Goal: Task Accomplishment & Management: Manage account settings

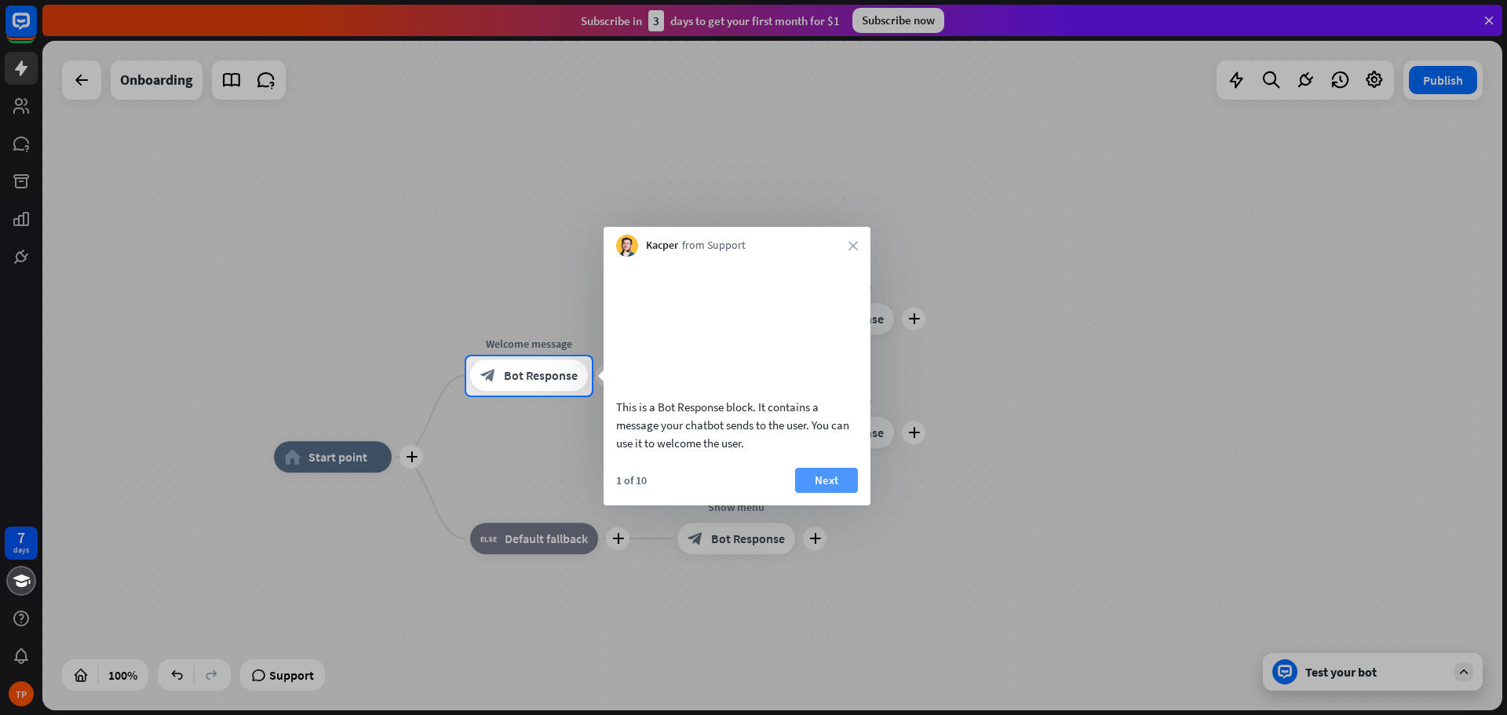
click at [825, 490] on button "Next" at bounding box center [826, 480] width 63 height 25
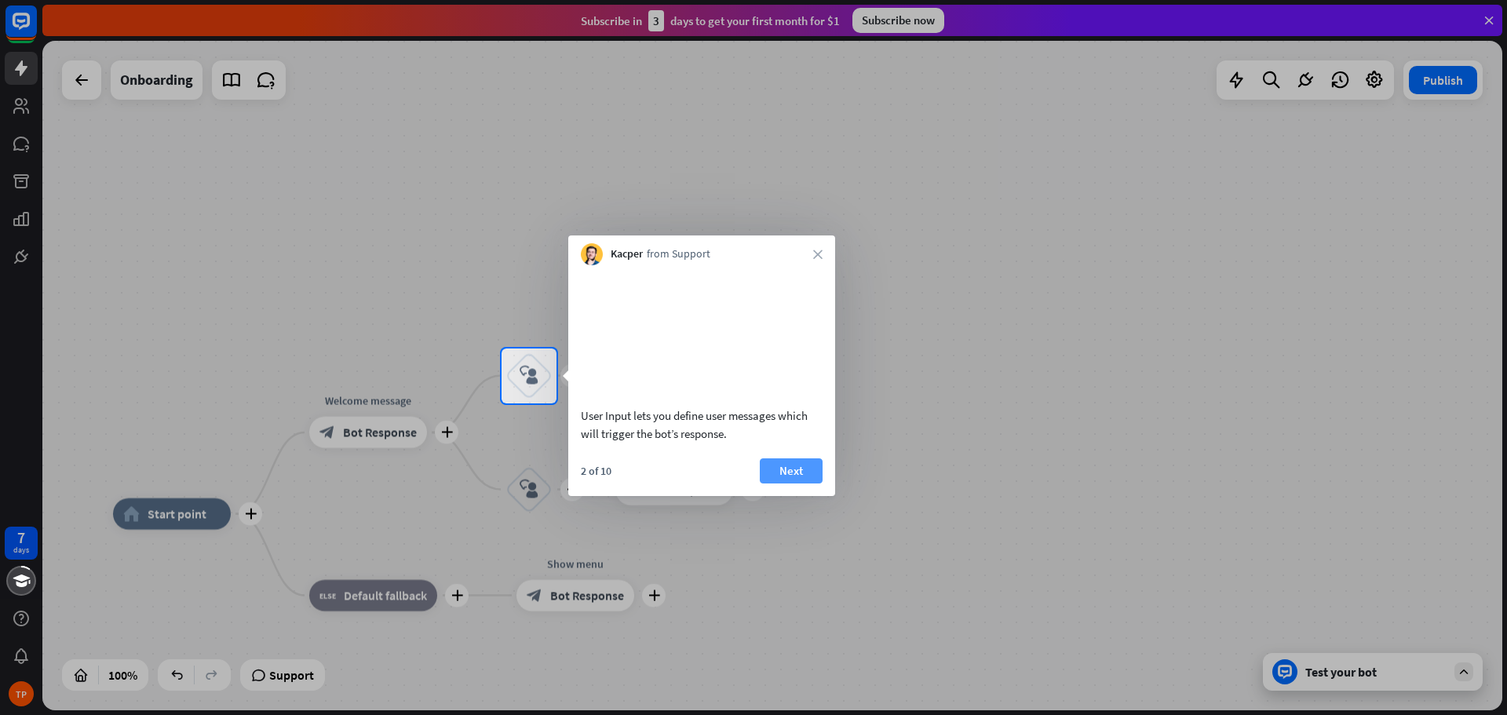
click at [801, 483] on button "Next" at bounding box center [791, 470] width 63 height 25
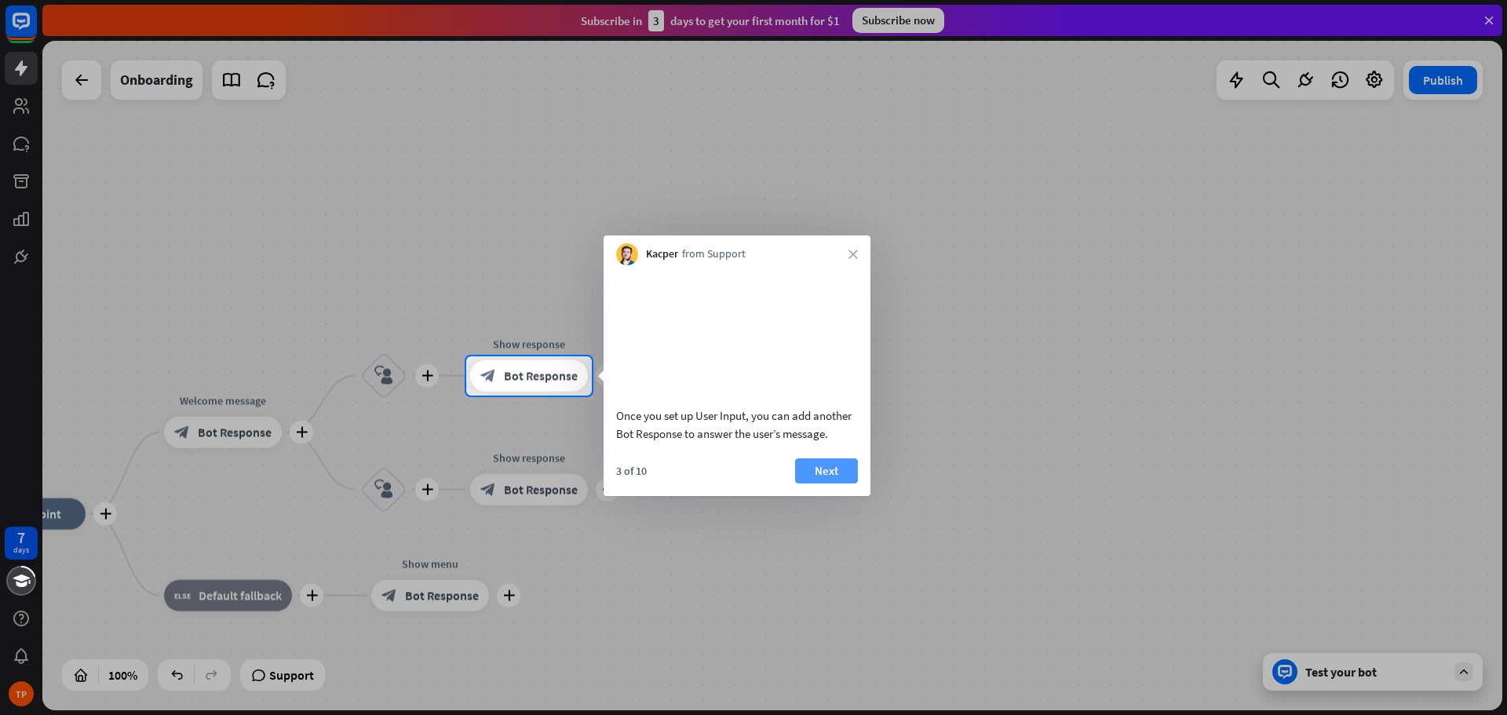
click at [840, 483] on button "Next" at bounding box center [826, 470] width 63 height 25
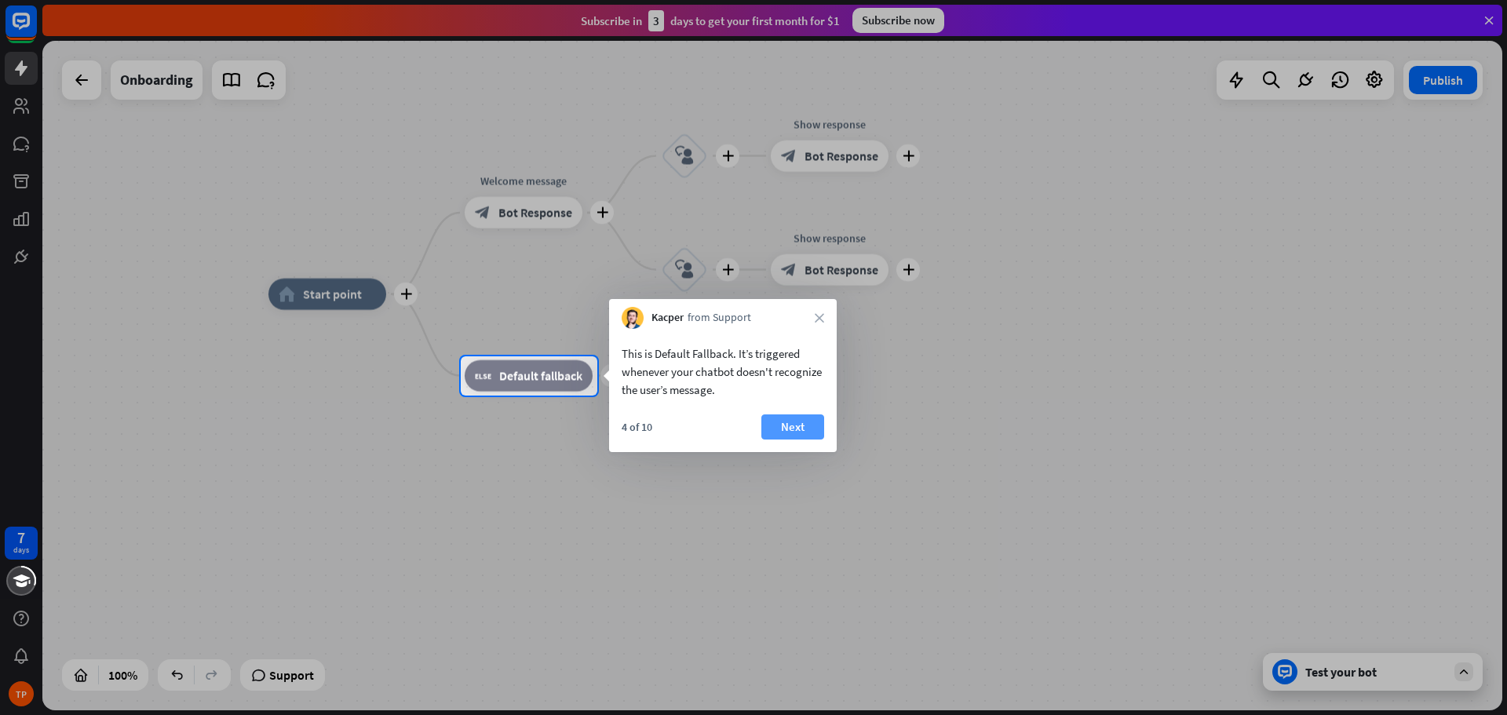
click at [789, 431] on button "Next" at bounding box center [792, 426] width 63 height 25
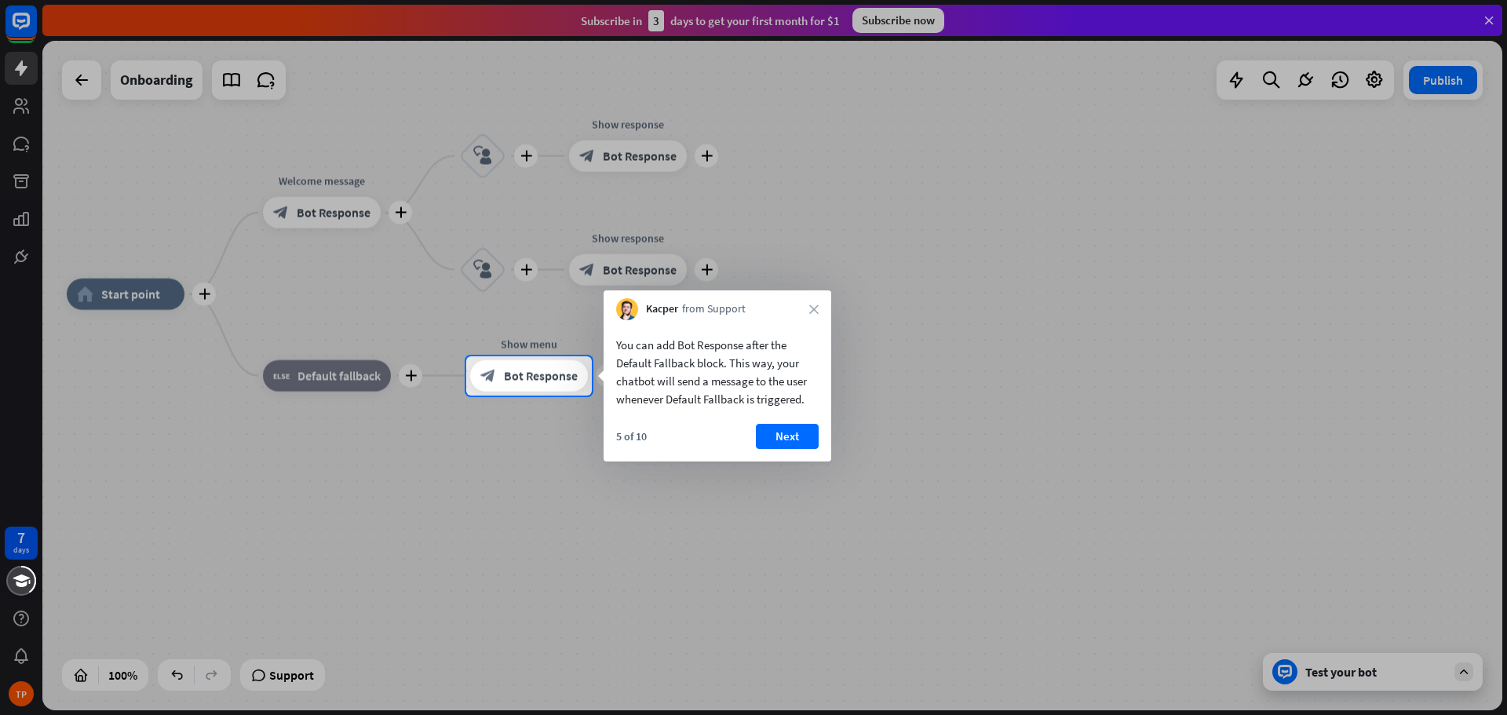
click at [789, 431] on button "Next" at bounding box center [787, 436] width 63 height 25
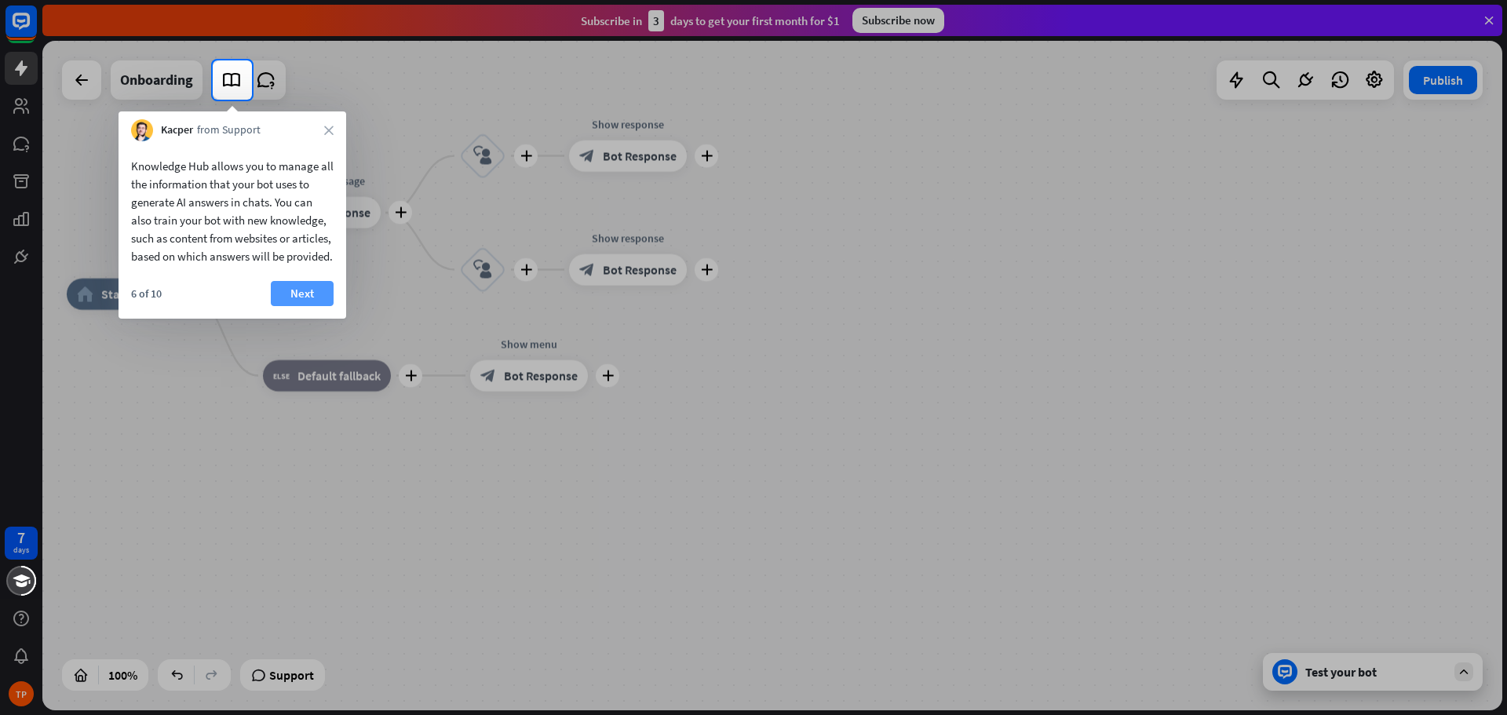
click at [301, 306] on button "Next" at bounding box center [302, 293] width 63 height 25
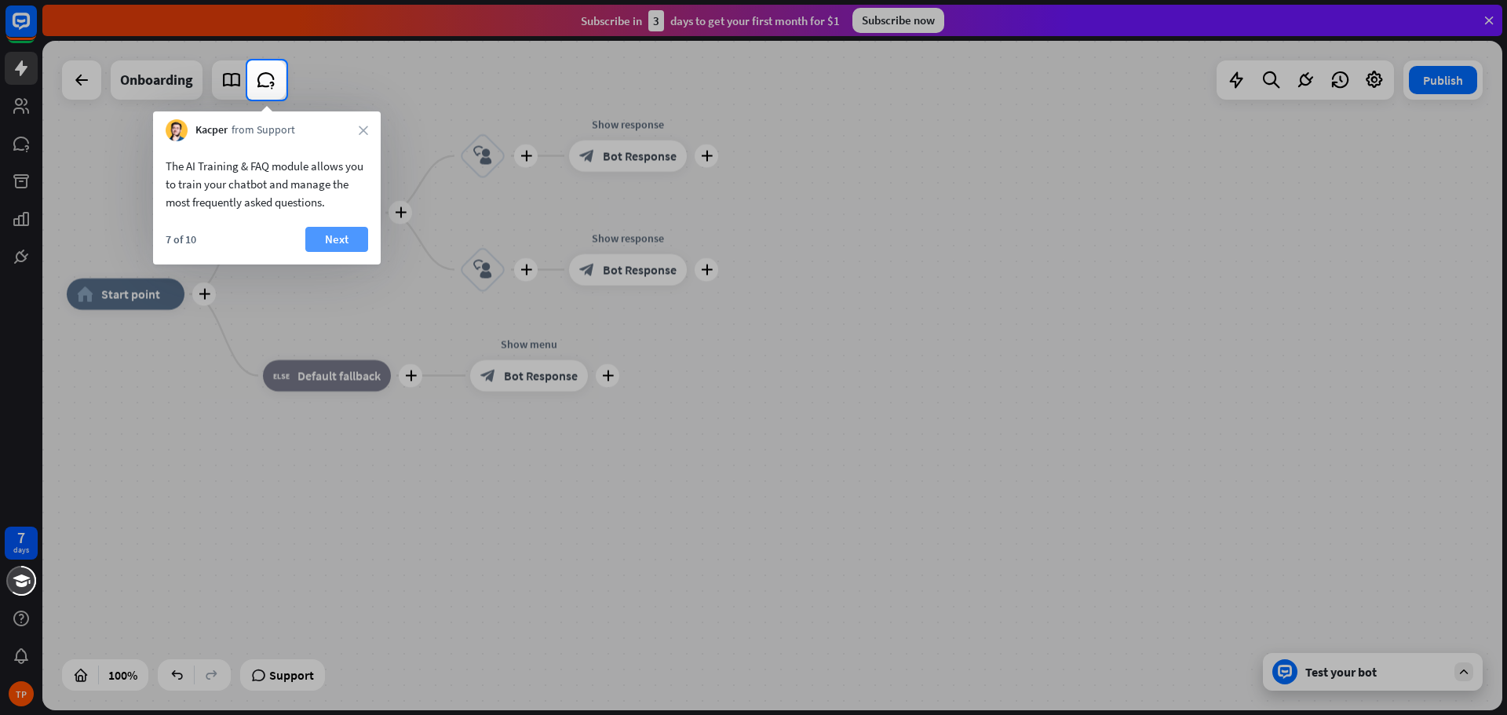
click at [327, 233] on button "Next" at bounding box center [336, 239] width 63 height 25
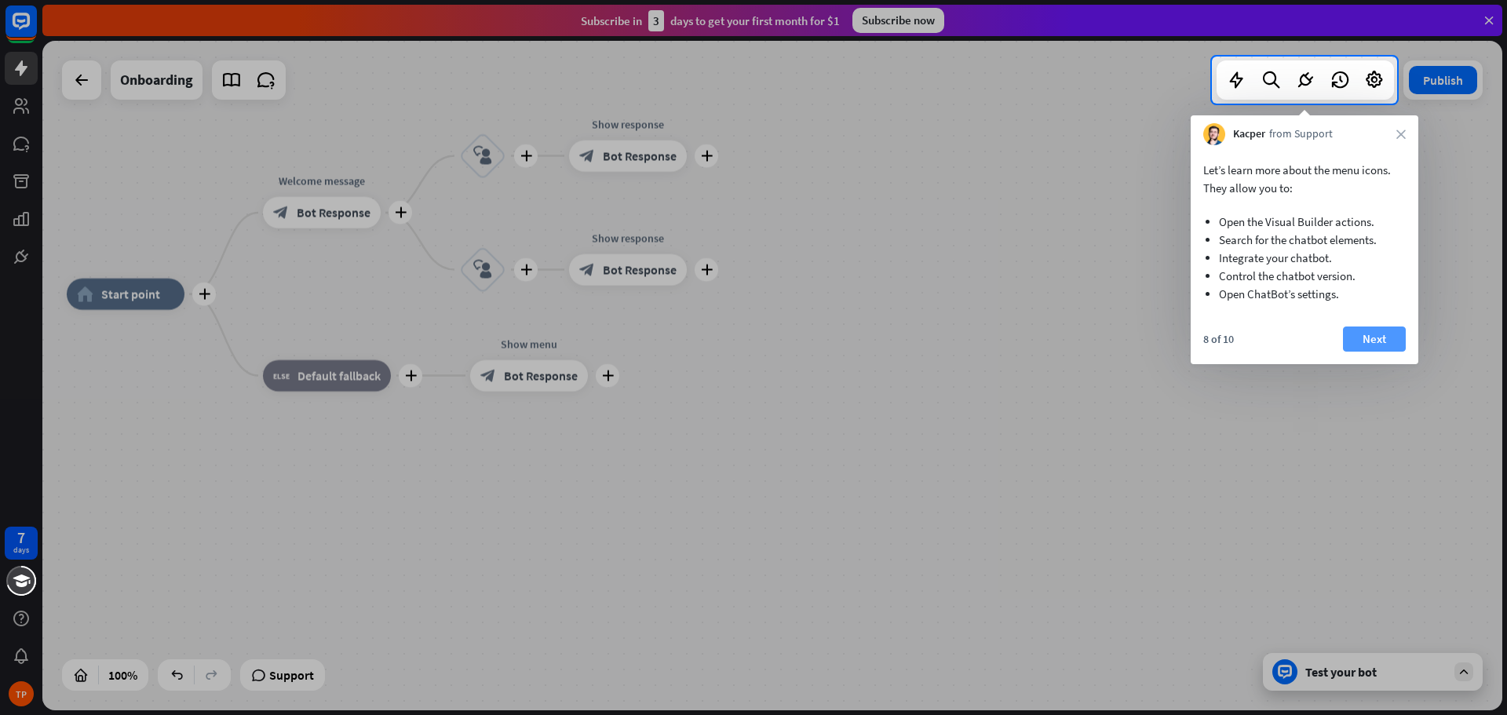
click at [1360, 337] on button "Next" at bounding box center [1374, 338] width 63 height 25
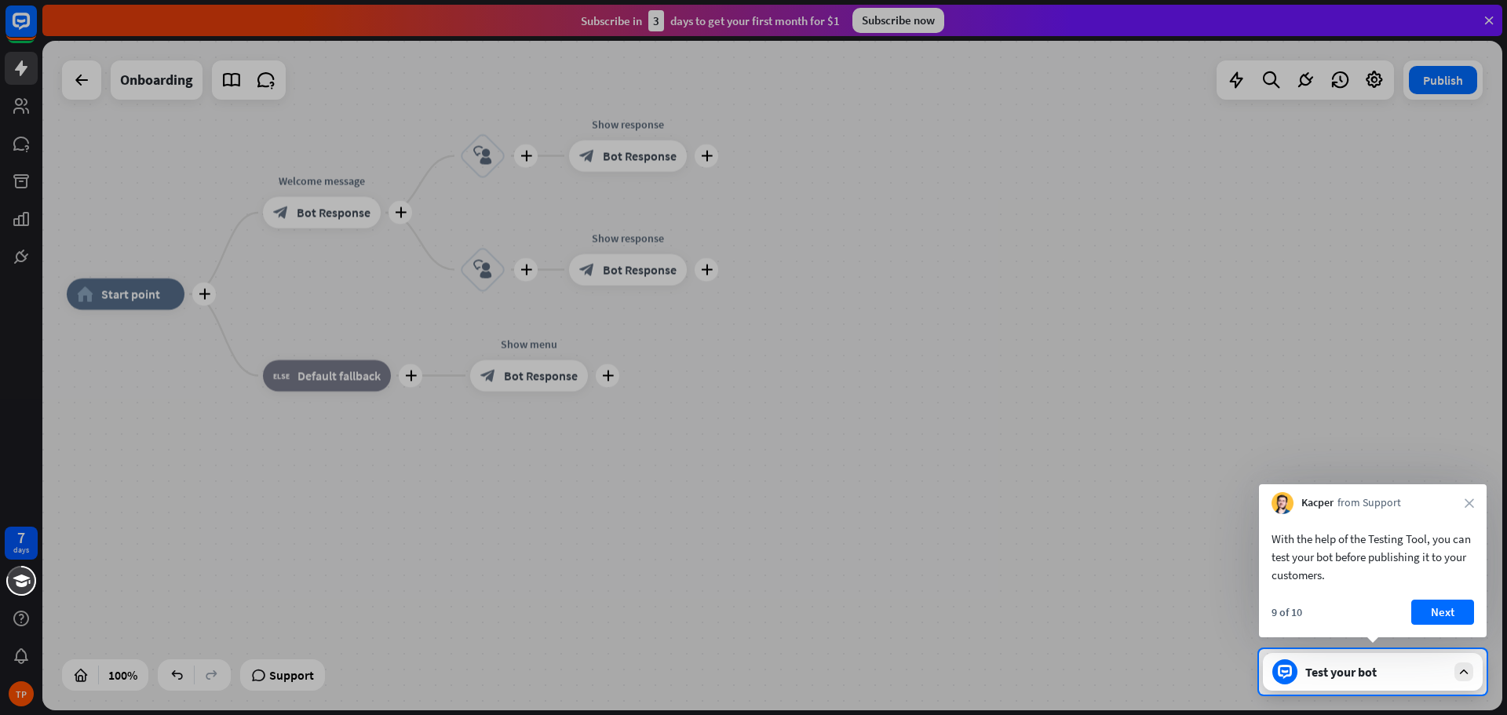
drag, startPoint x: 1442, startPoint y: 597, endPoint x: 1441, endPoint y: 607, distance: 9.4
click at [1442, 600] on div "With the help of the Testing Tool, you can test your bot before publishing it t…" at bounding box center [1373, 575] width 228 height 123
click at [1441, 607] on button "Next" at bounding box center [1442, 612] width 63 height 25
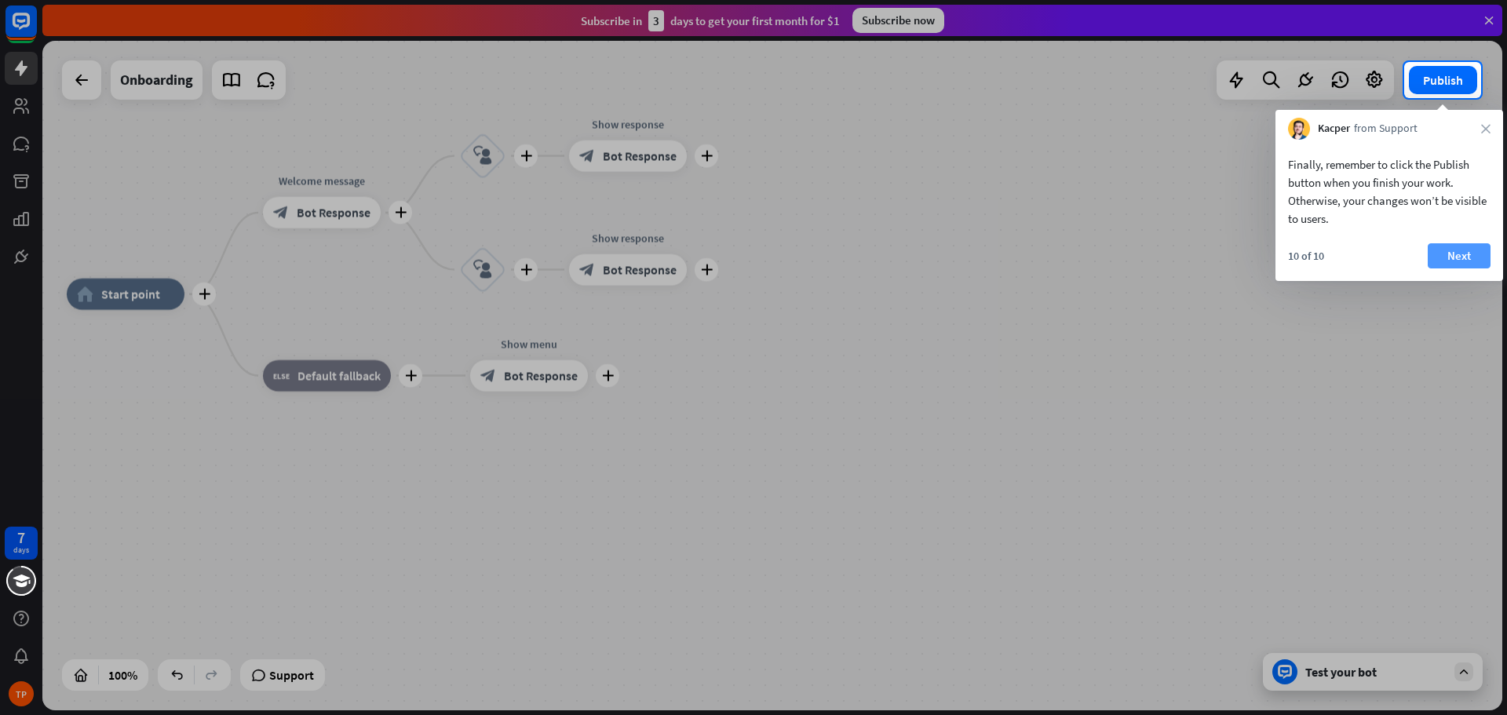
click at [1458, 258] on button "Next" at bounding box center [1458, 255] width 63 height 25
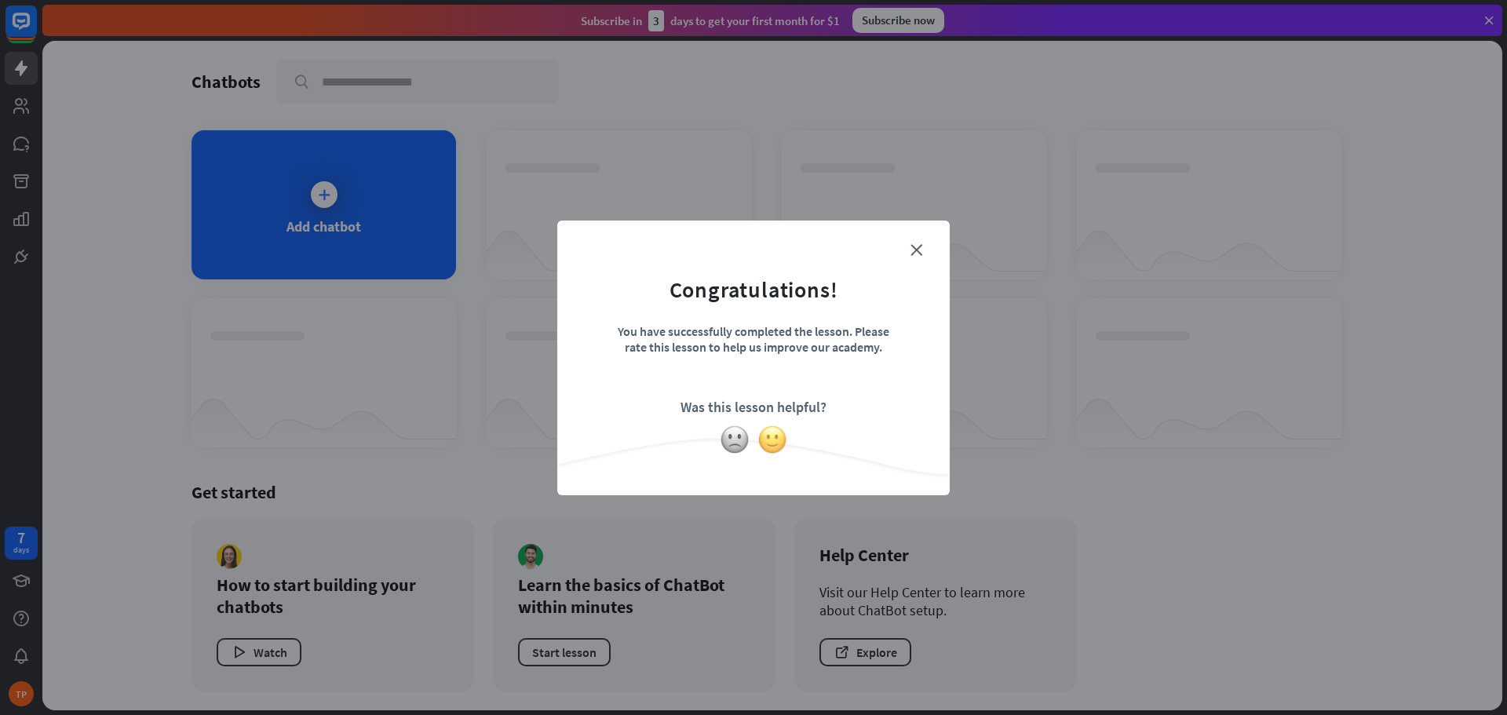
click at [769, 435] on img at bounding box center [772, 440] width 30 height 30
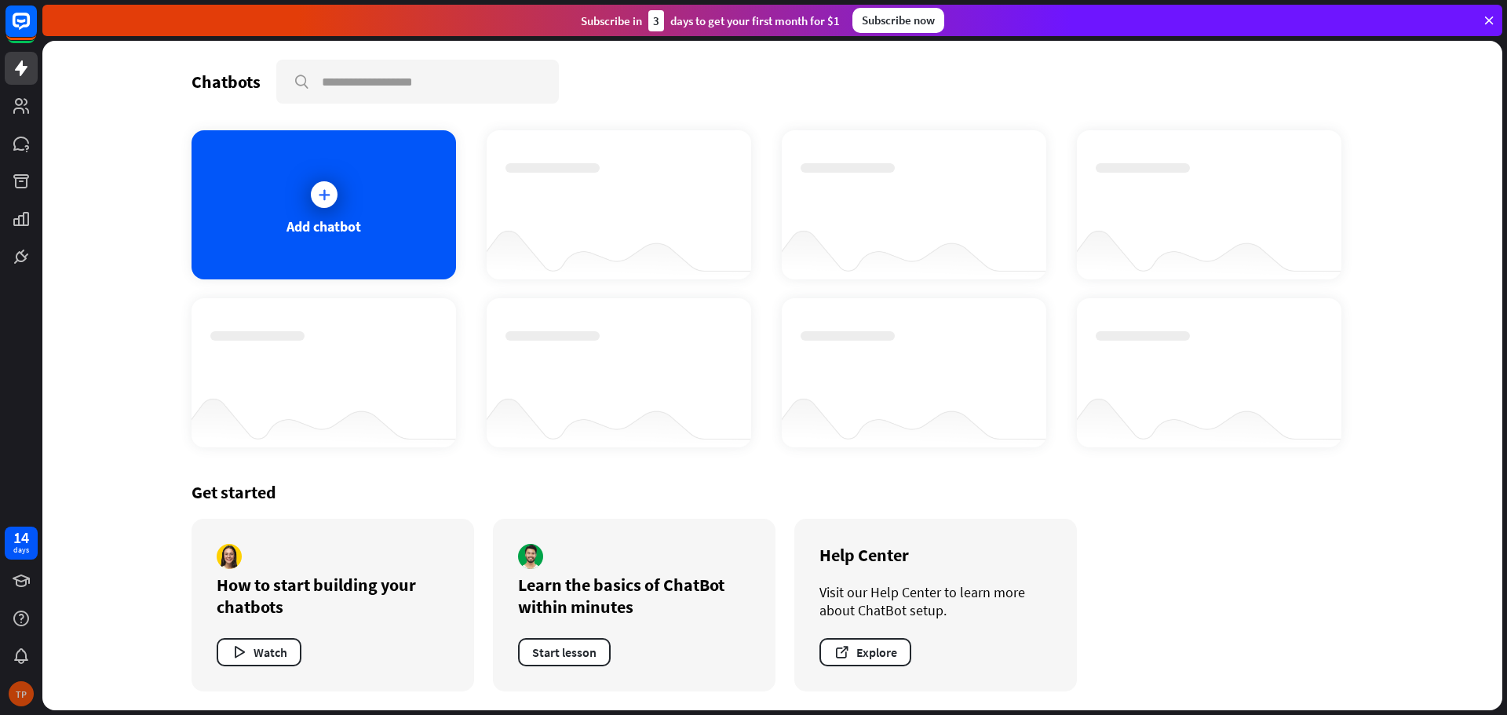
click at [20, 700] on div "TP" at bounding box center [21, 693] width 25 height 25
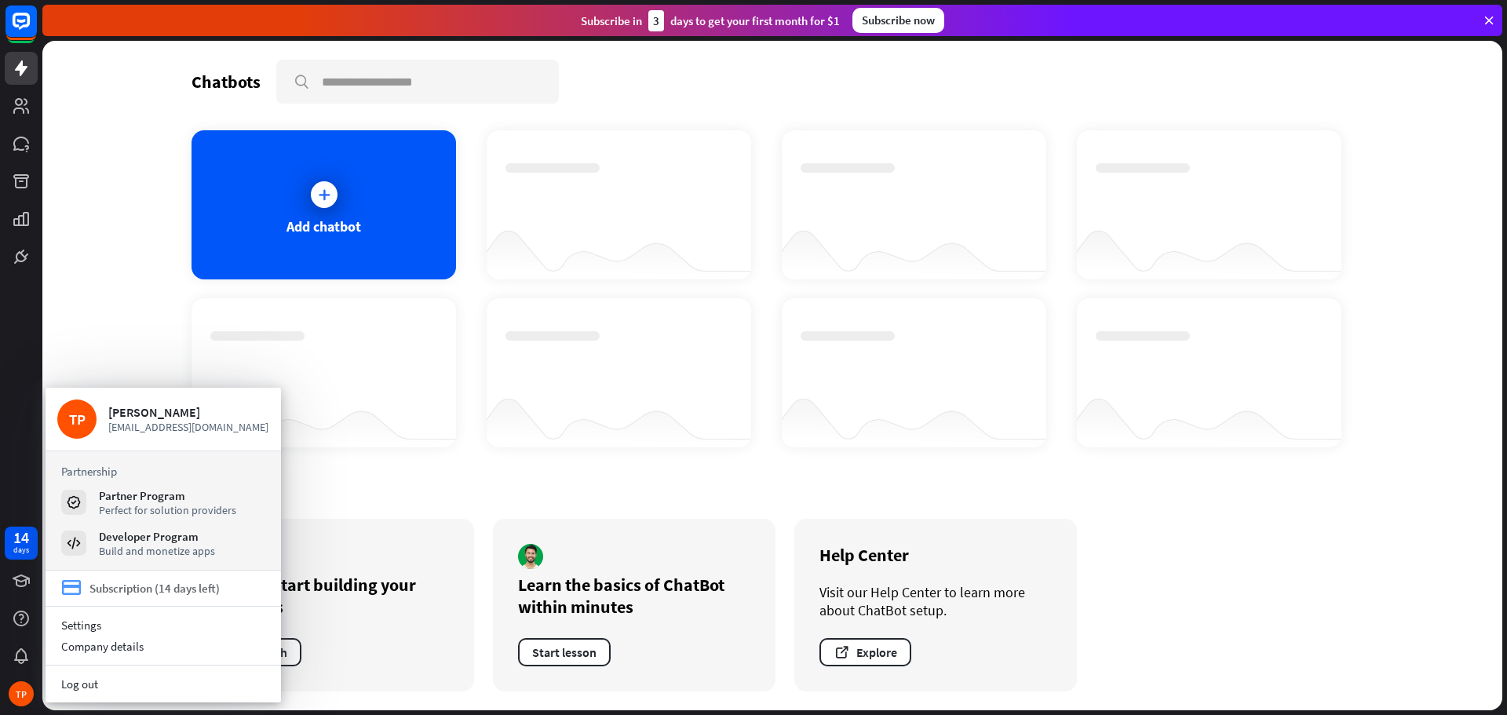
click at [120, 591] on div "Subscription (14 days left)" at bounding box center [154, 588] width 130 height 15
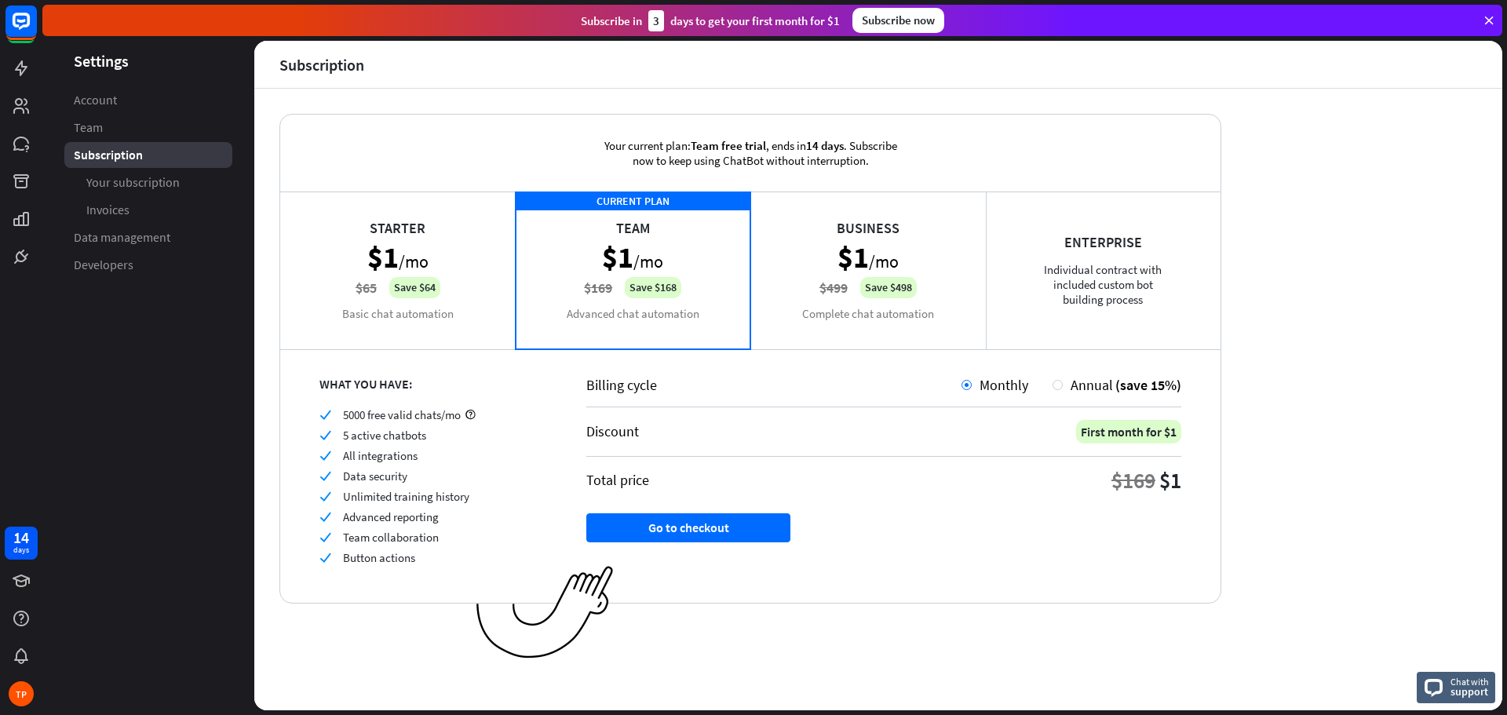
click at [629, 233] on div "CURRENT PLAN Team $1 /mo $169 Save $168 Advanced chat automation" at bounding box center [633, 269] width 235 height 157
click at [116, 177] on span "Your subscription" at bounding box center [132, 182] width 93 height 16
click at [108, 204] on span "Invoices" at bounding box center [107, 210] width 43 height 16
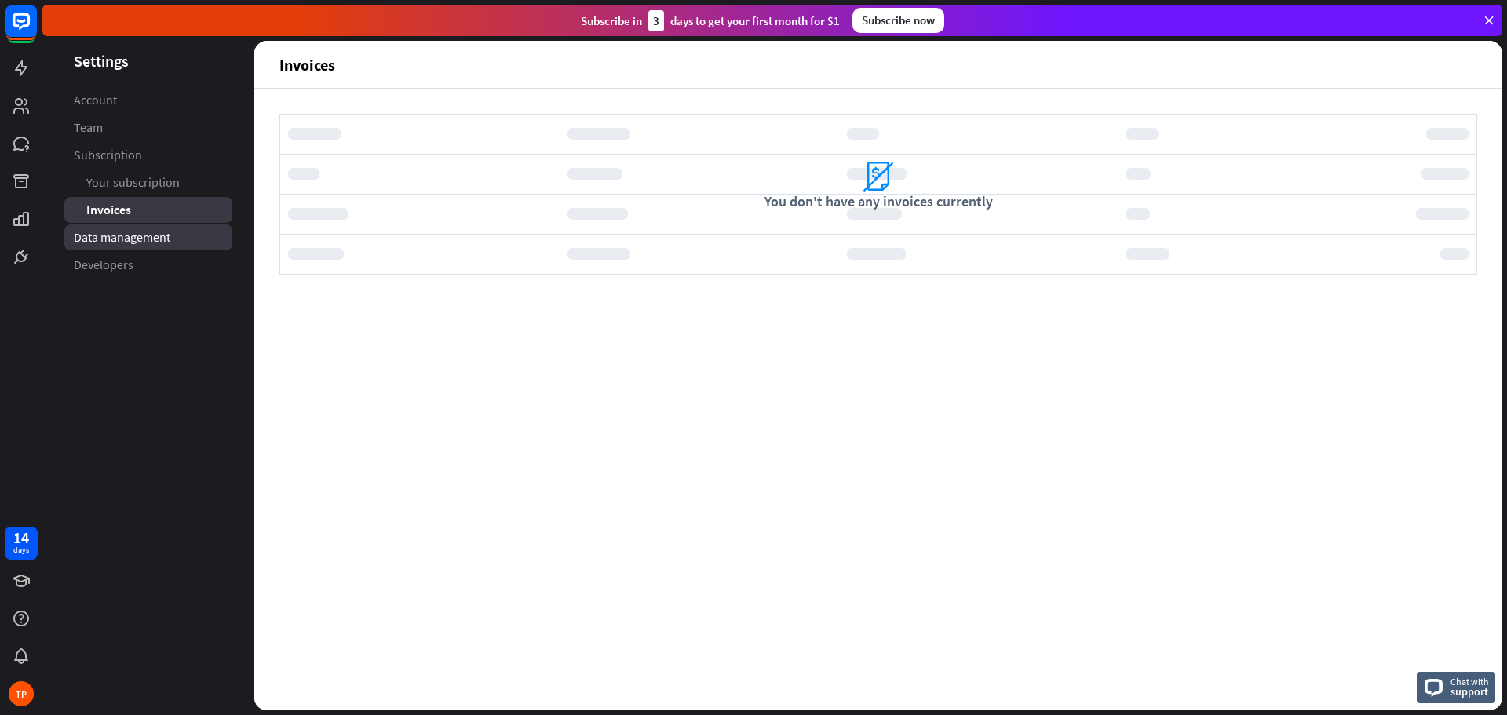
click at [107, 229] on span "Data management" at bounding box center [122, 237] width 97 height 16
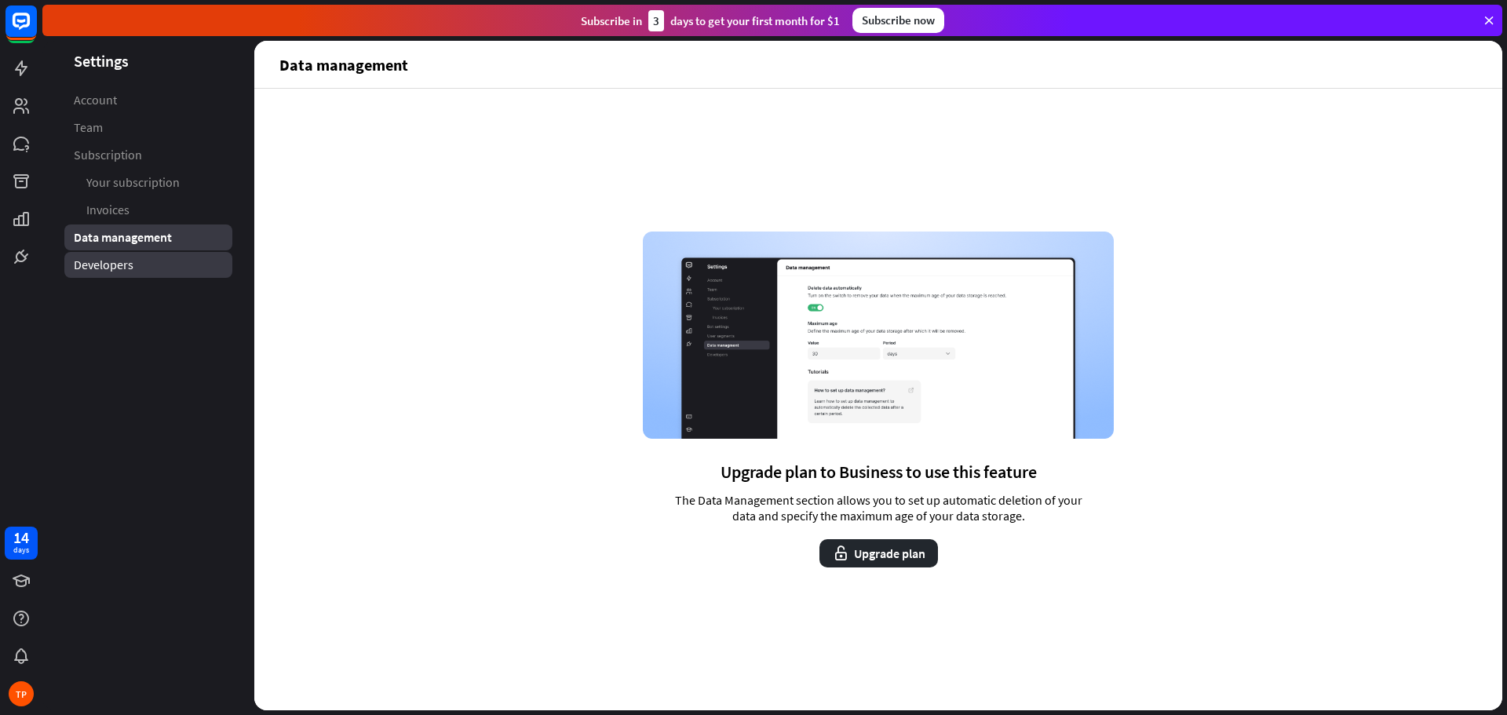
click at [103, 257] on span "Developers" at bounding box center [104, 265] width 60 height 16
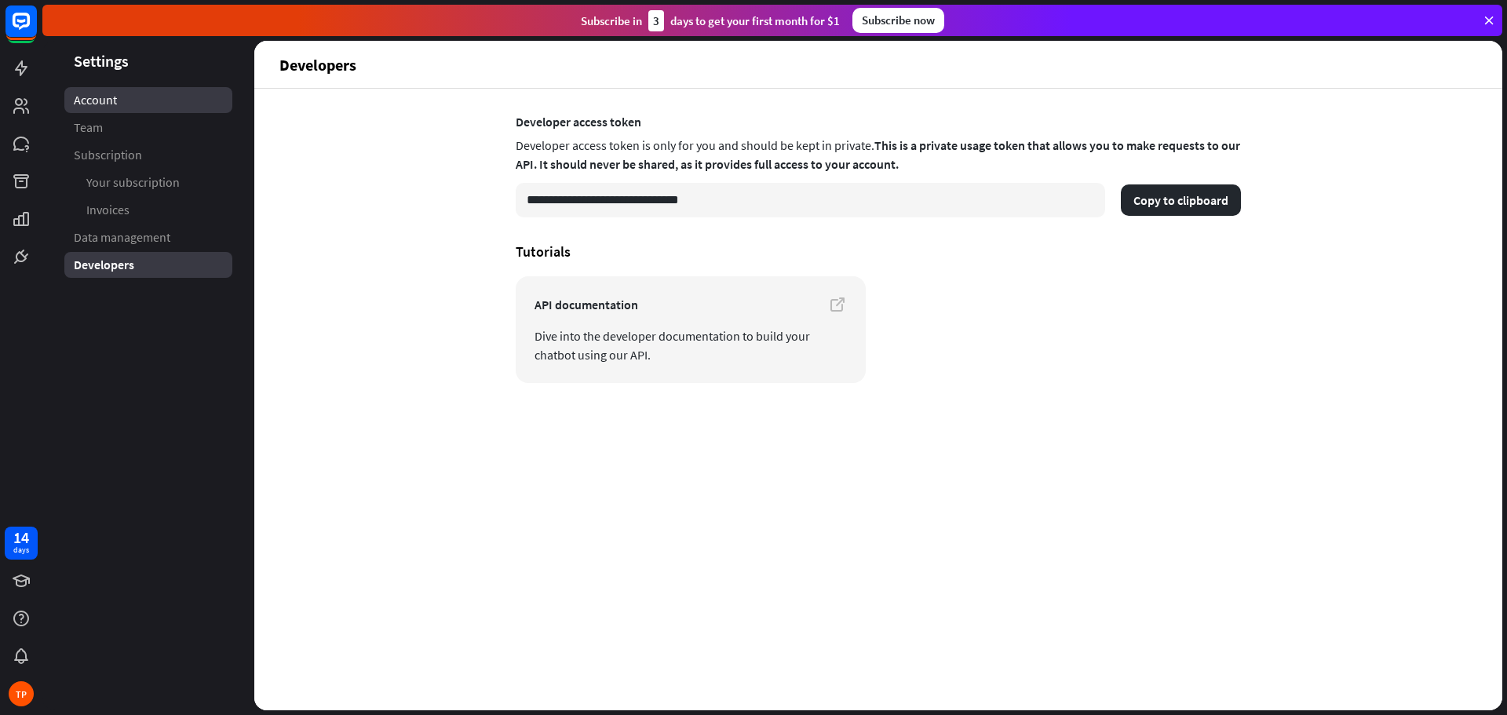
click at [86, 97] on span "Account" at bounding box center [95, 100] width 43 height 16
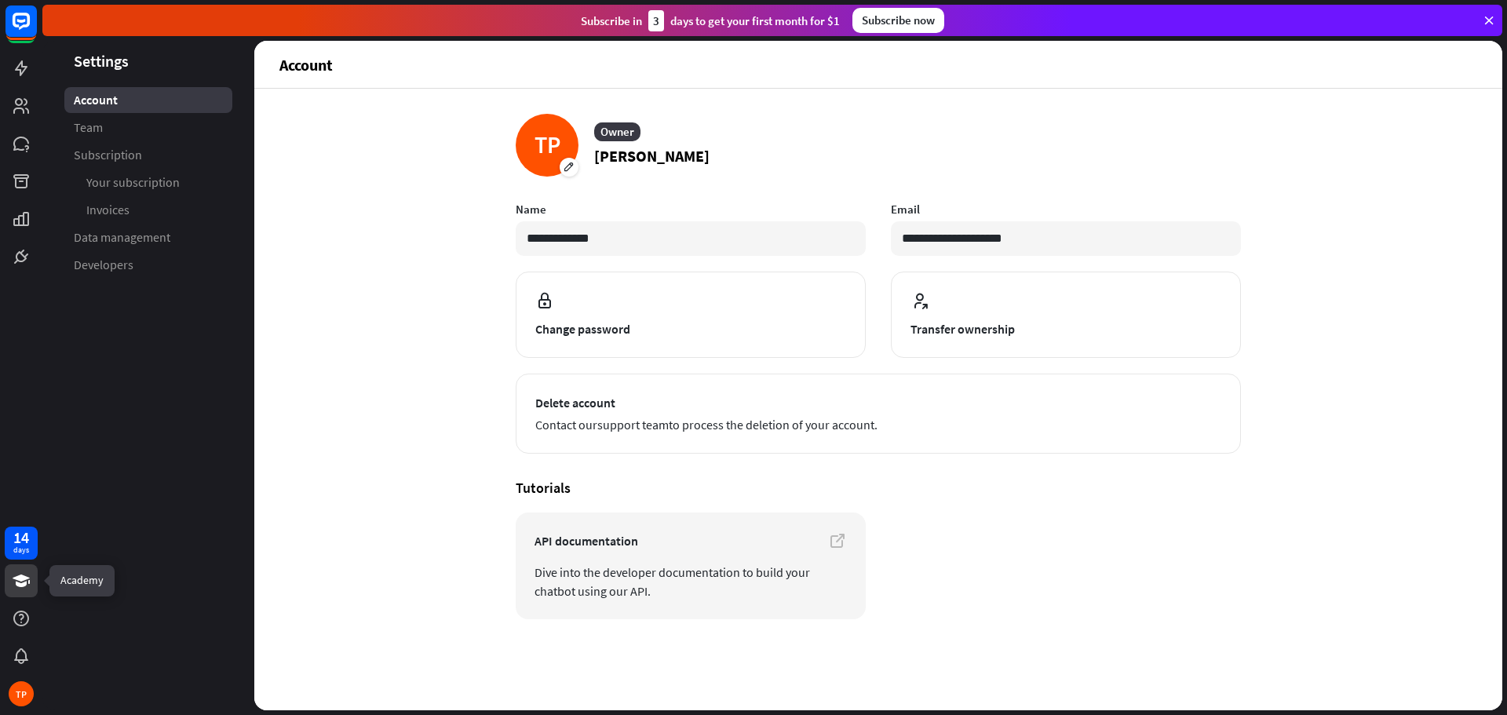
click at [24, 582] on icon at bounding box center [21, 580] width 17 height 13
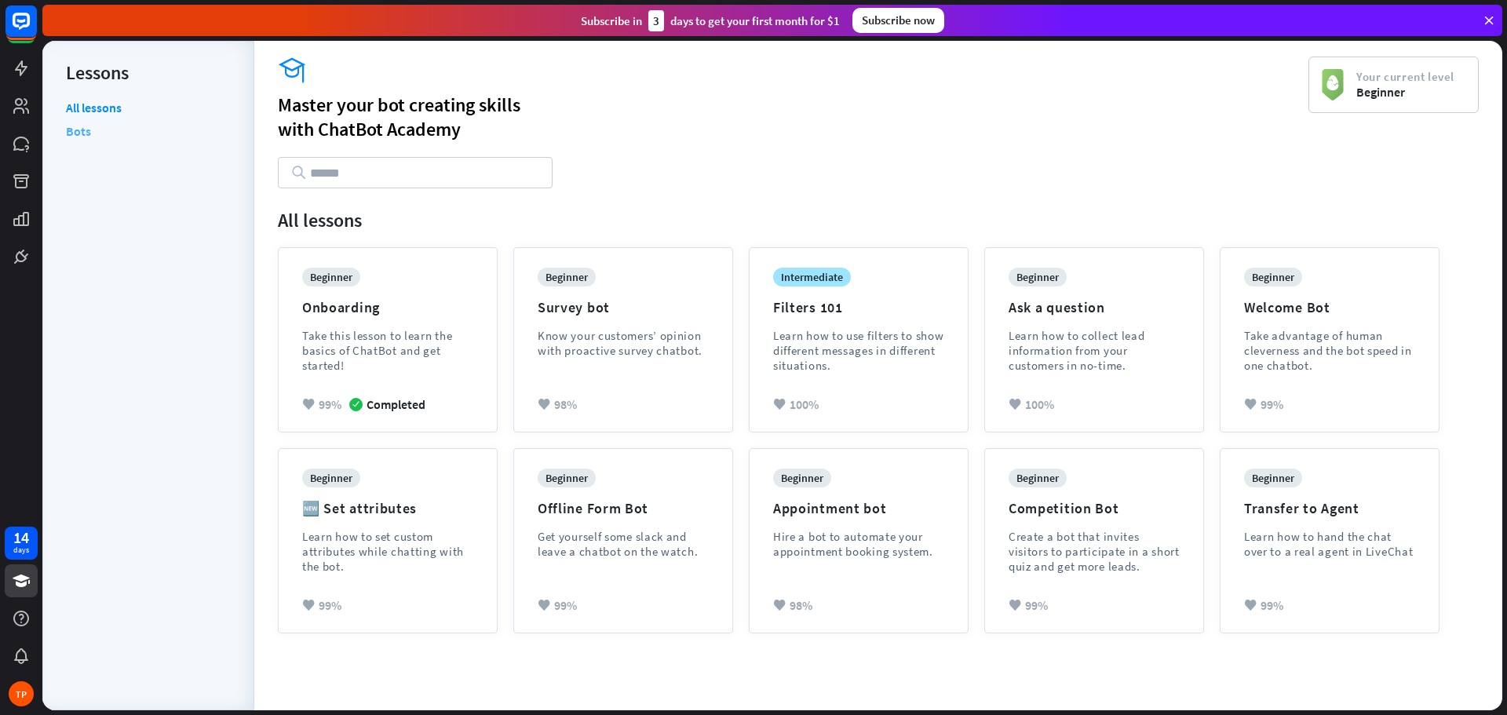
click at [68, 133] on link "Bots" at bounding box center [78, 131] width 25 height 24
click at [26, 253] on icon at bounding box center [21, 256] width 19 height 19
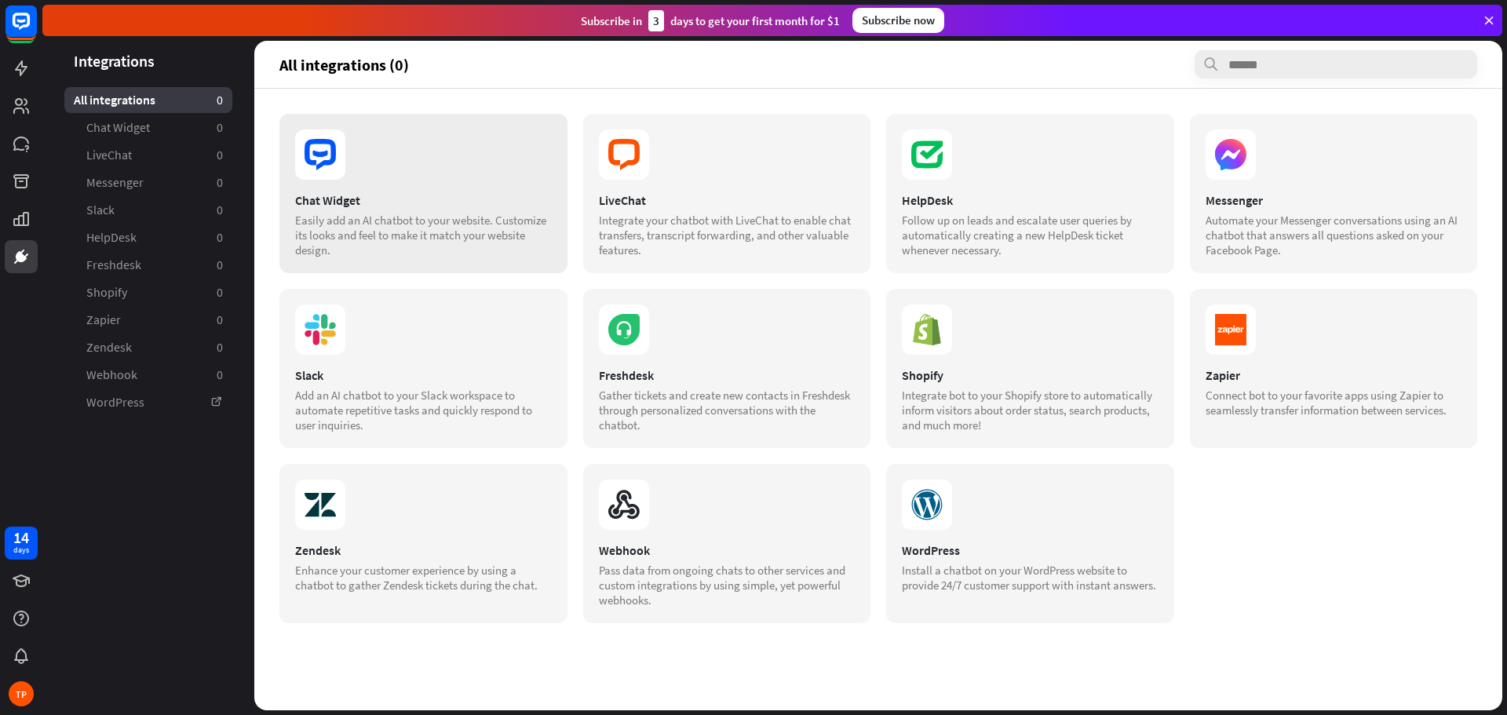
click at [416, 231] on div "Easily add an AI chatbot to your website. Customize its looks and feel to make …" at bounding box center [423, 235] width 257 height 45
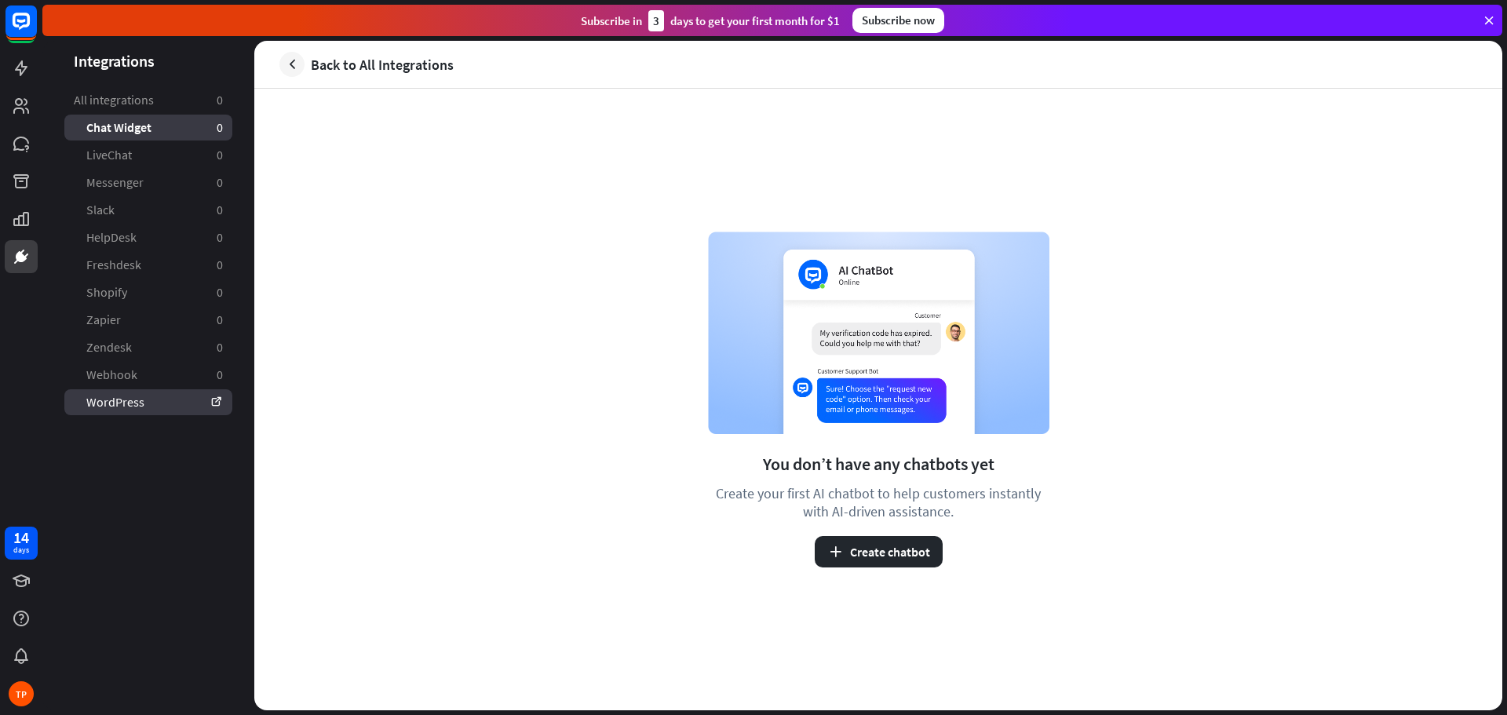
click at [112, 394] on link "WordPress" at bounding box center [148, 402] width 168 height 26
click at [27, 66] on icon at bounding box center [21, 68] width 19 height 19
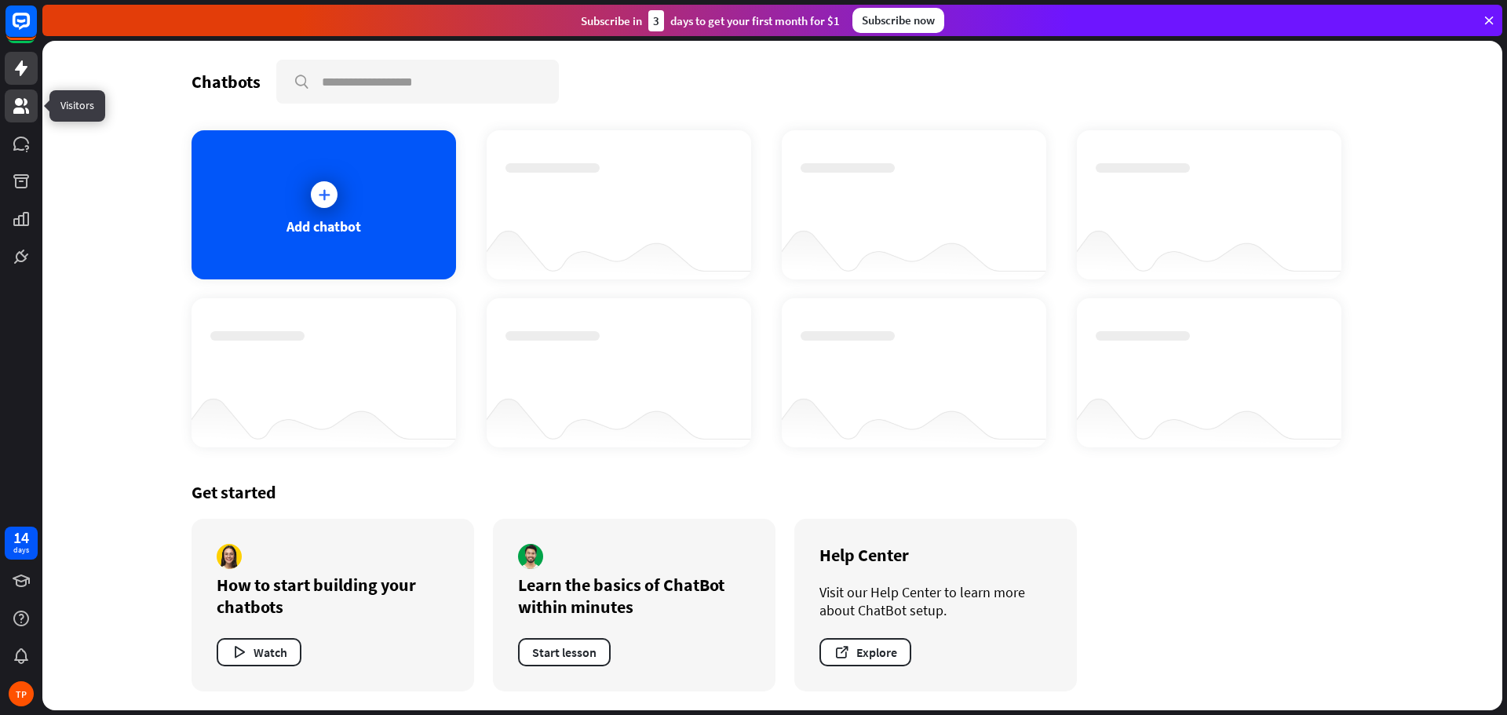
click at [21, 116] on link at bounding box center [21, 105] width 33 height 33
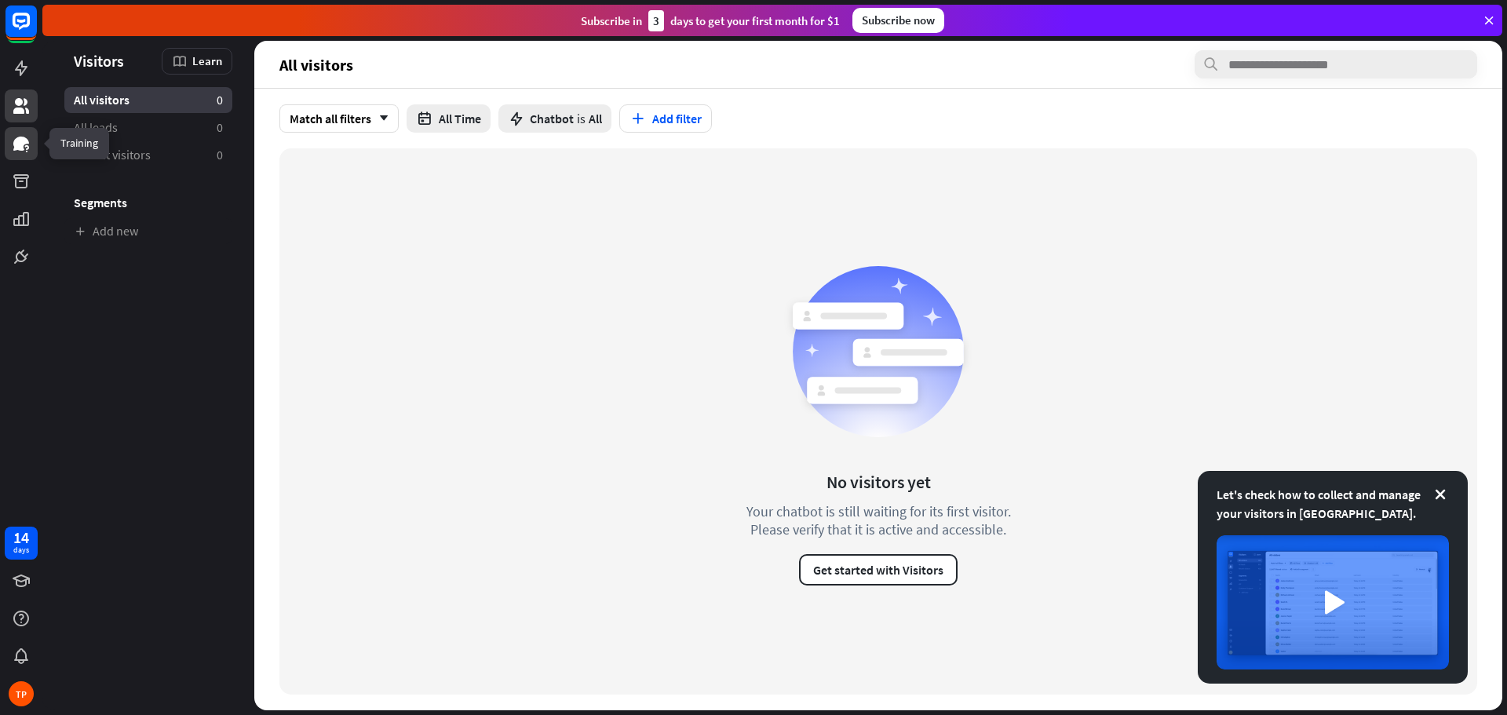
click at [24, 150] on icon at bounding box center [21, 143] width 19 height 19
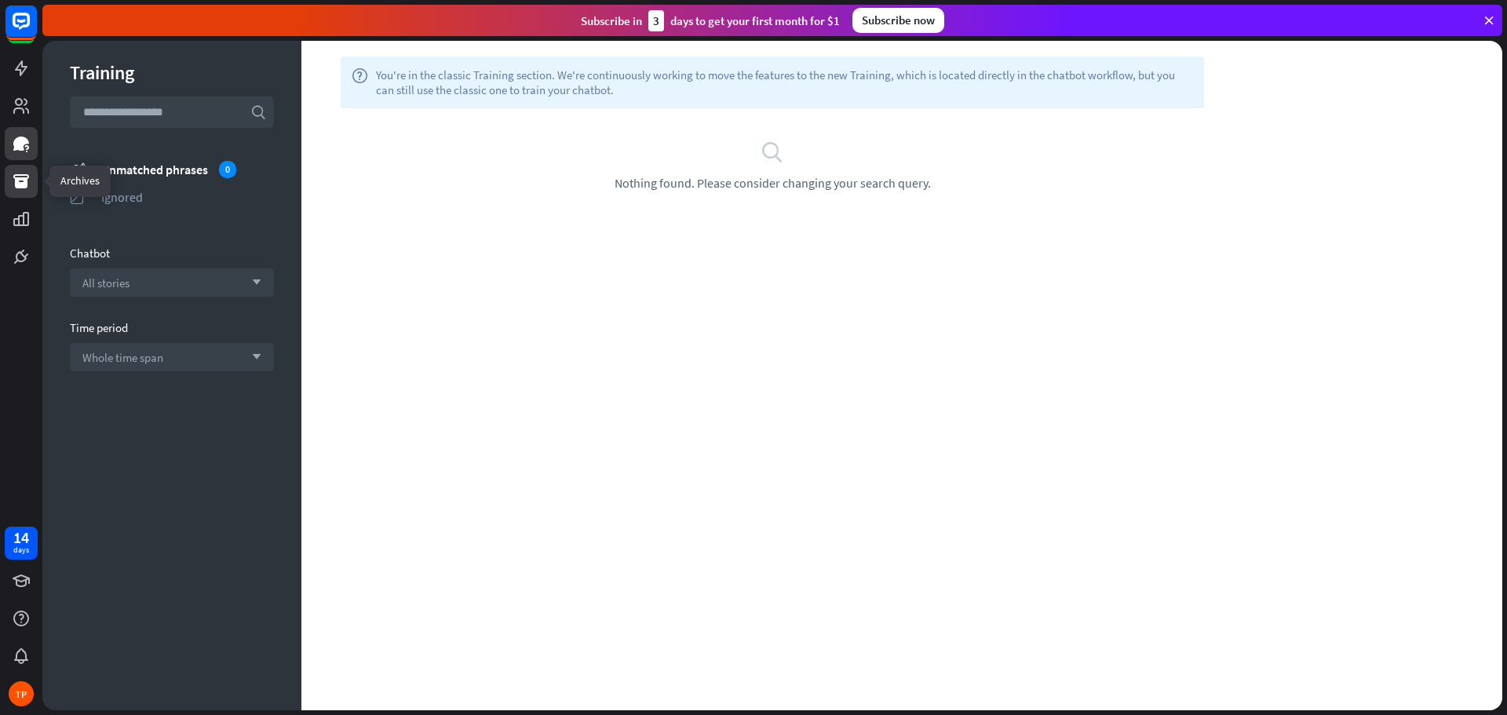
click at [28, 178] on icon at bounding box center [21, 181] width 16 height 14
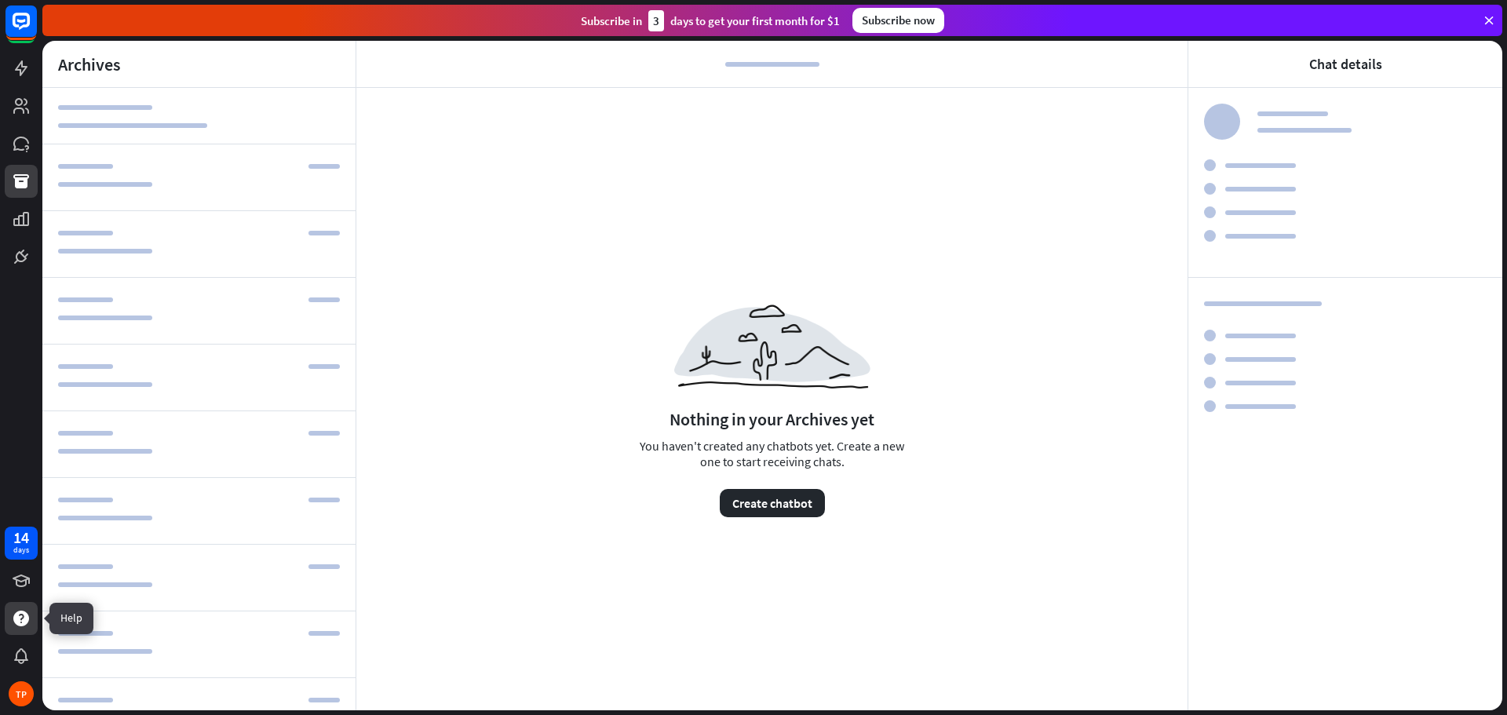
click at [21, 619] on icon at bounding box center [21, 618] width 19 height 19
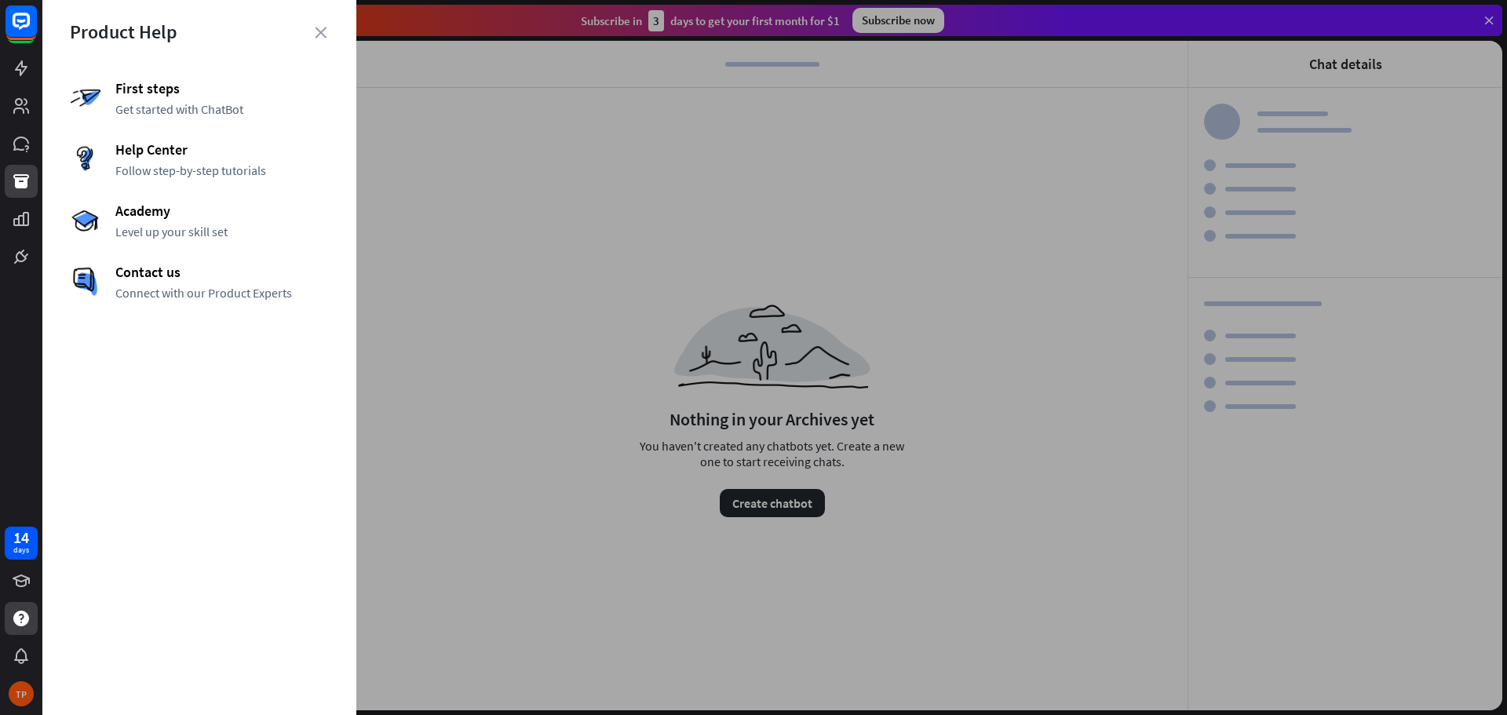
click at [19, 684] on div "TP" at bounding box center [21, 693] width 25 height 25
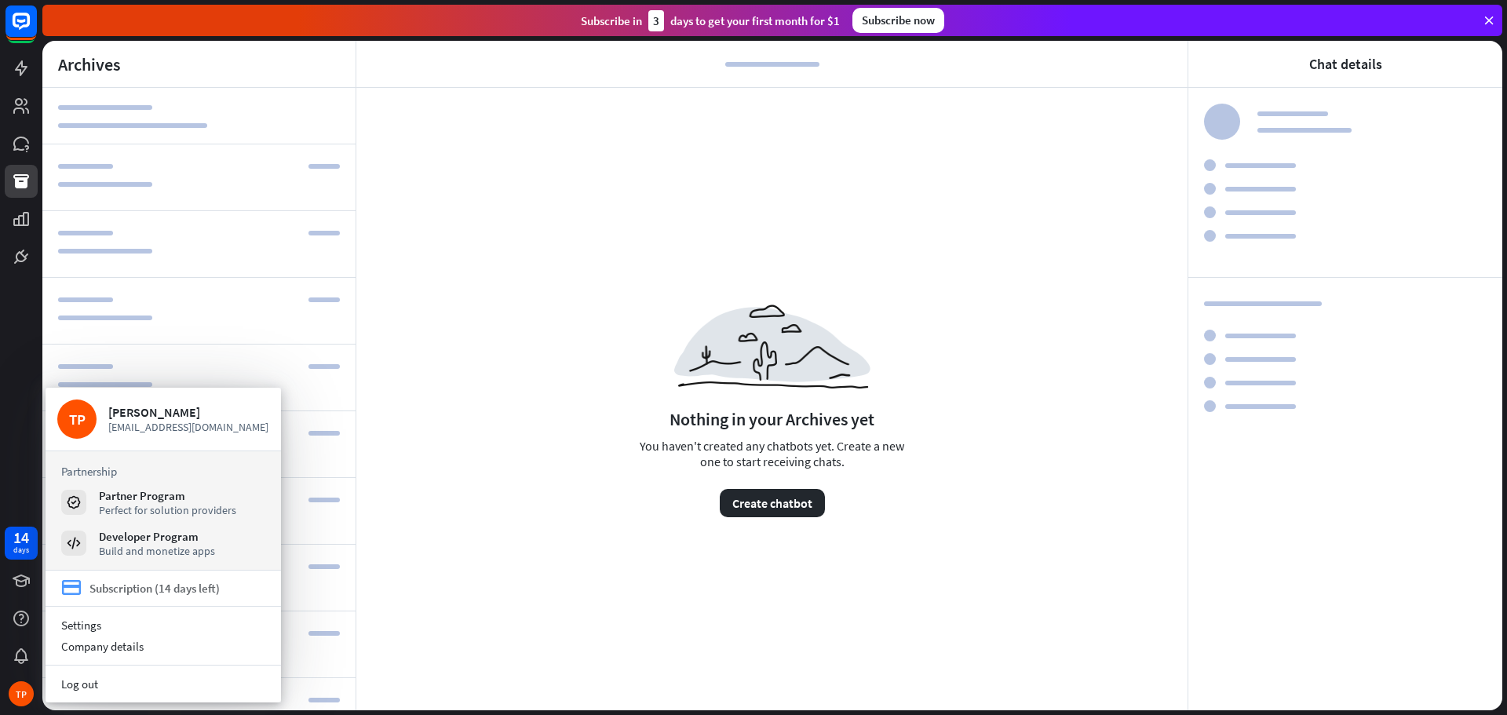
click at [175, 589] on div "Subscription (14 days left)" at bounding box center [154, 588] width 130 height 15
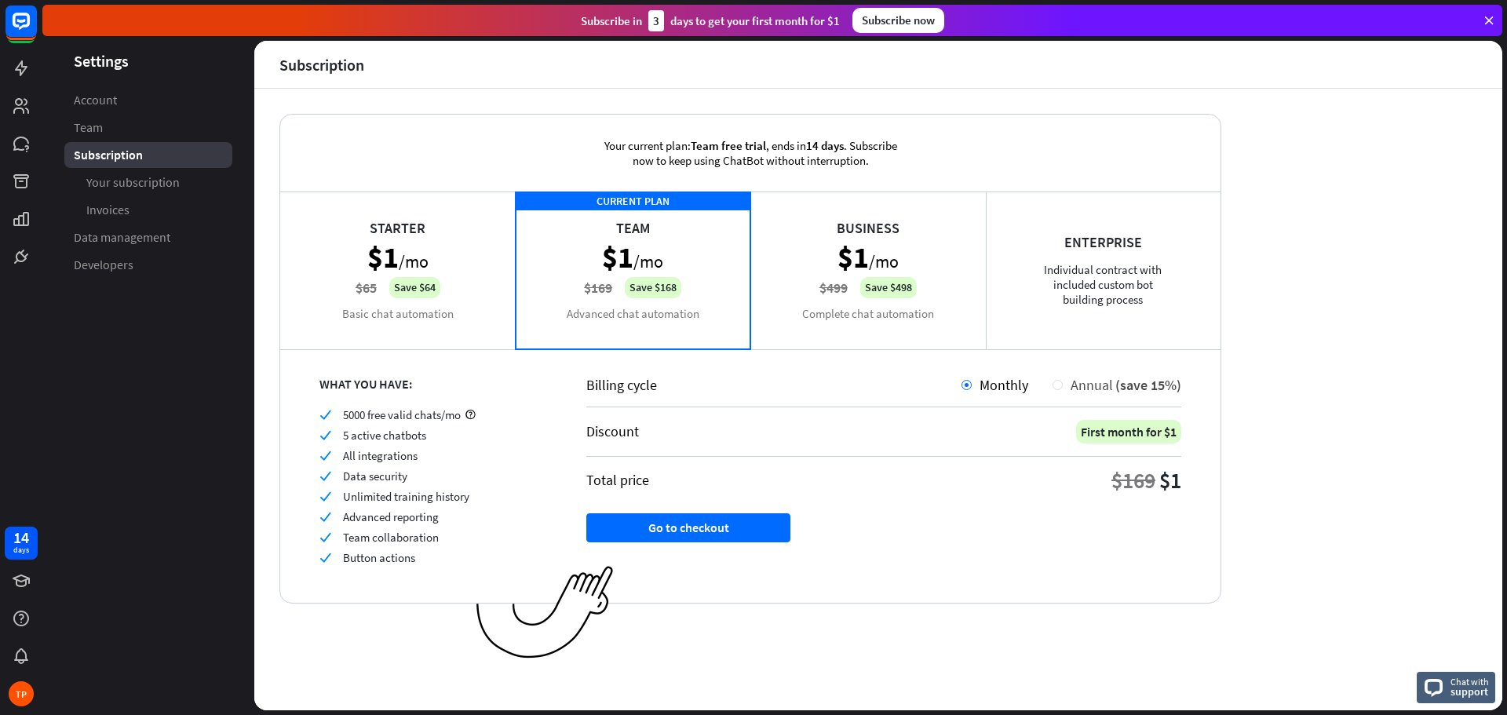
click at [1063, 388] on div "Annual (save 15%)" at bounding box center [1121, 385] width 118 height 18
